Goal: Use online tool/utility: Use online tool/utility

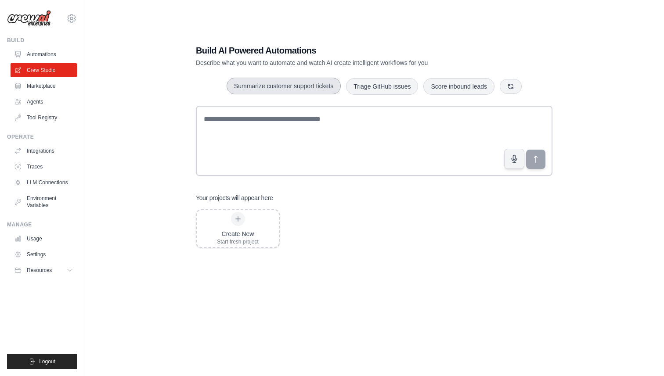
click at [321, 83] on button "Summarize customer support tickets" at bounding box center [284, 86] width 114 height 17
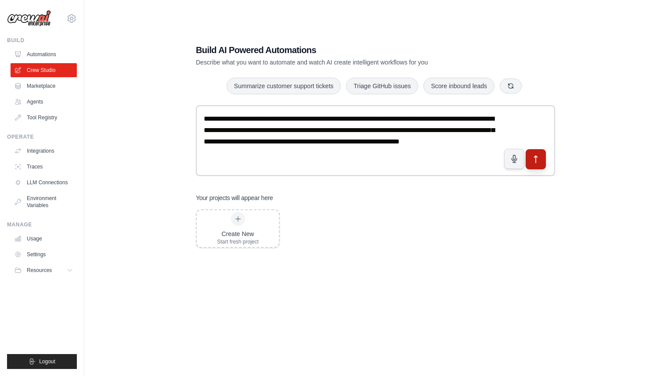
click at [536, 159] on icon "submit" at bounding box center [535, 159] width 3 height 7
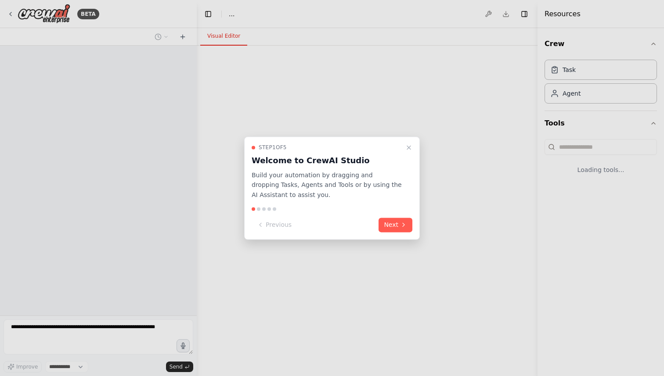
select select "****"
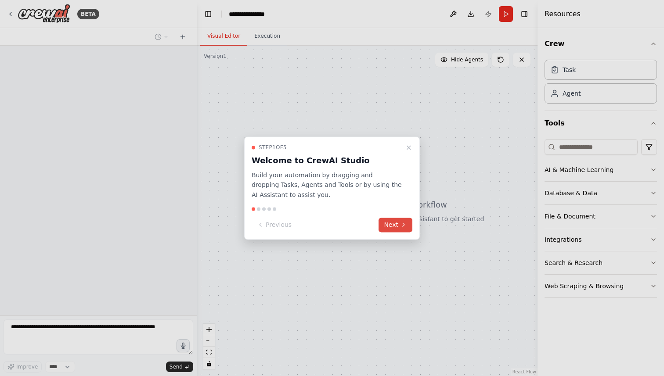
click at [401, 220] on button "Next" at bounding box center [395, 225] width 34 height 14
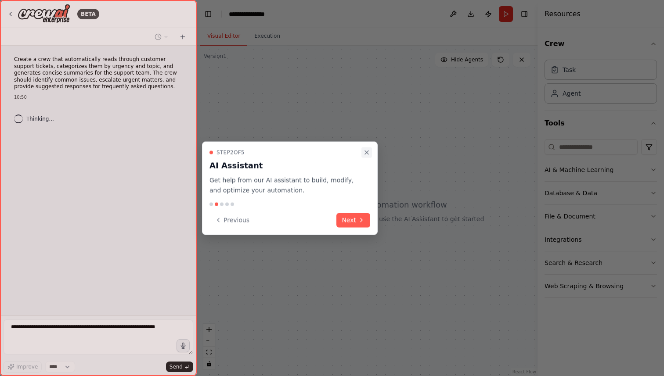
click at [370, 153] on button "Close walkthrough" at bounding box center [366, 153] width 11 height 11
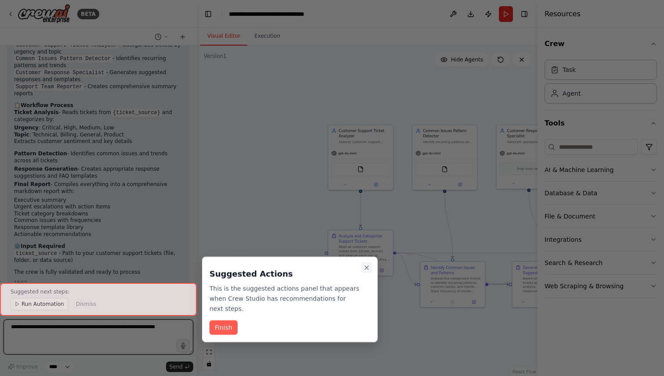
scroll to position [1269, 0]
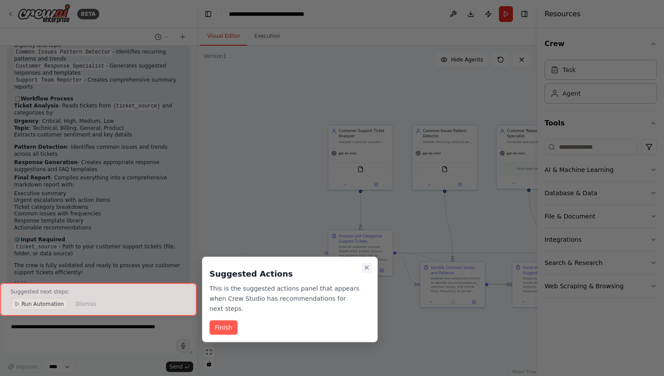
click at [368, 267] on icon "Close walkthrough" at bounding box center [366, 267] width 7 height 7
